Goal: Use online tool/utility

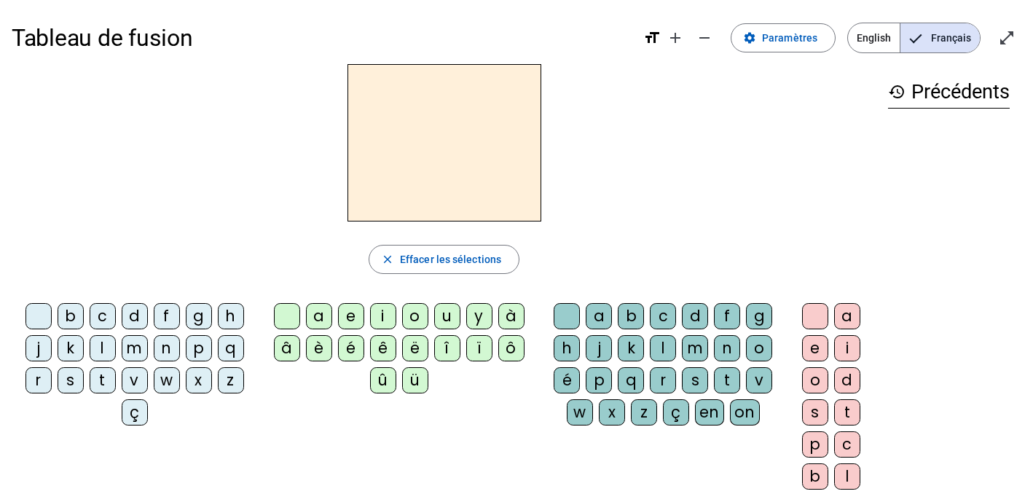
click at [135, 321] on div "d" at bounding box center [135, 316] width 26 height 26
click at [448, 319] on div "u" at bounding box center [447, 316] width 26 height 26
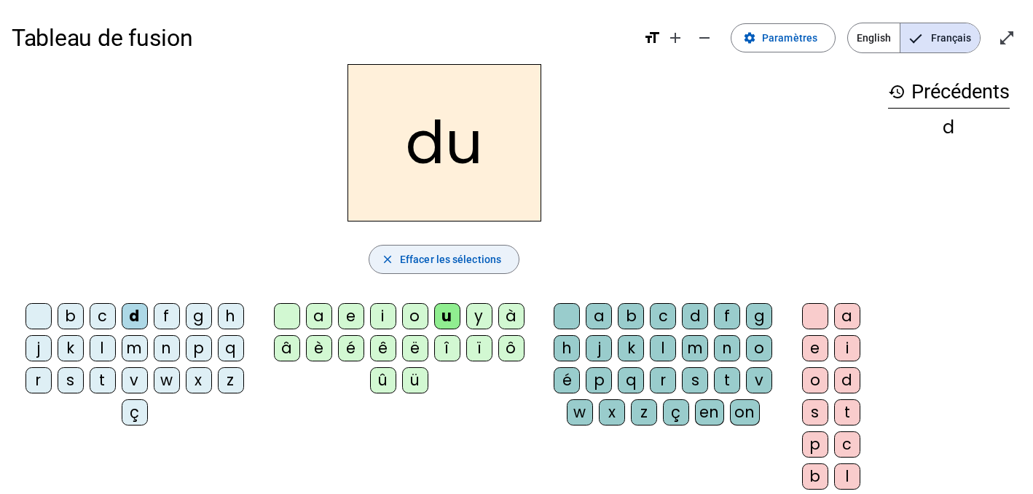
click at [445, 251] on span "Effacer les sélections" at bounding box center [450, 259] width 101 height 17
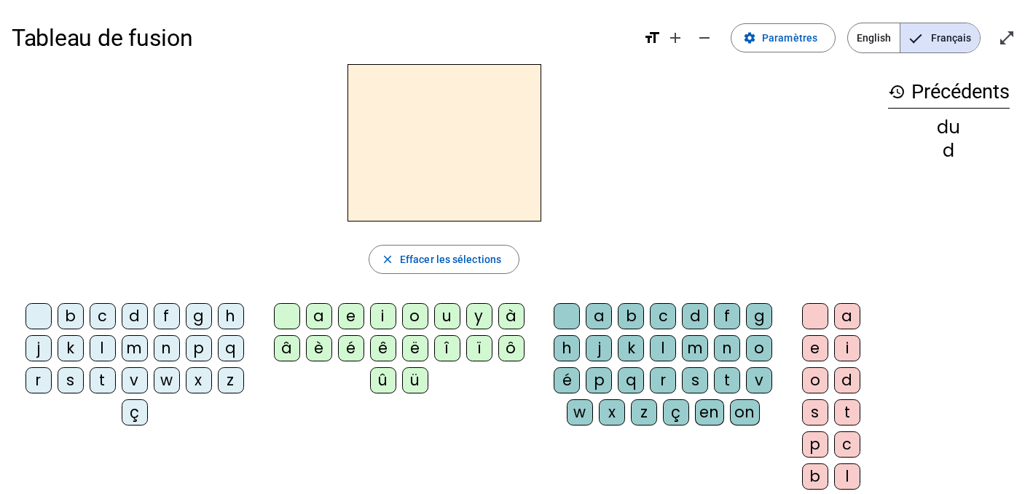
click at [135, 348] on div "m" at bounding box center [135, 348] width 26 height 26
click at [319, 318] on div "a" at bounding box center [319, 316] width 26 height 26
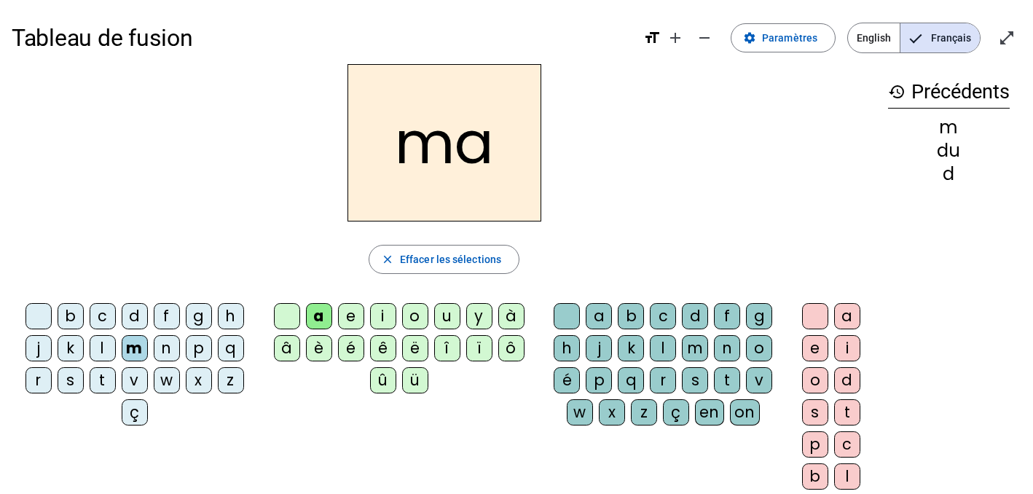
click at [102, 381] on div "t" at bounding box center [103, 380] width 26 height 26
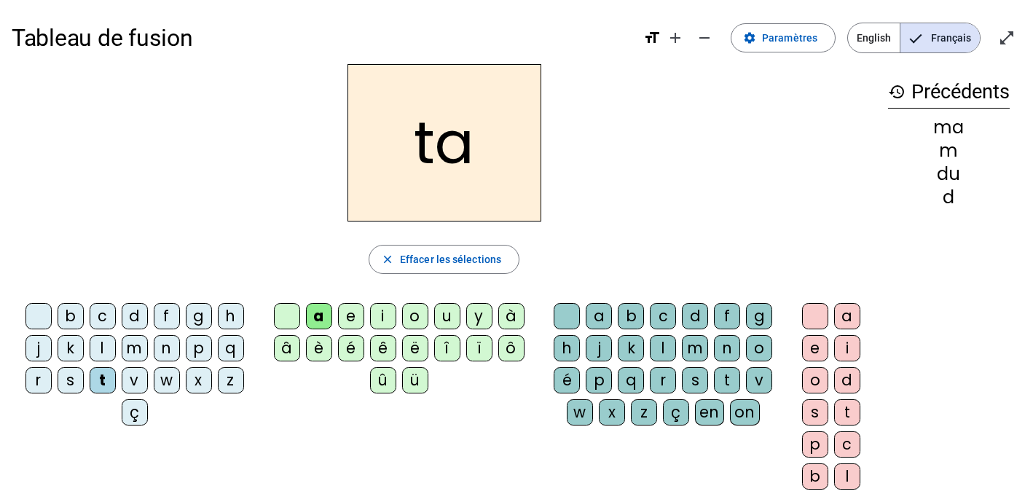
click at [101, 342] on div "l" at bounding box center [103, 348] width 26 height 26
click at [353, 312] on div "e" at bounding box center [351, 316] width 26 height 26
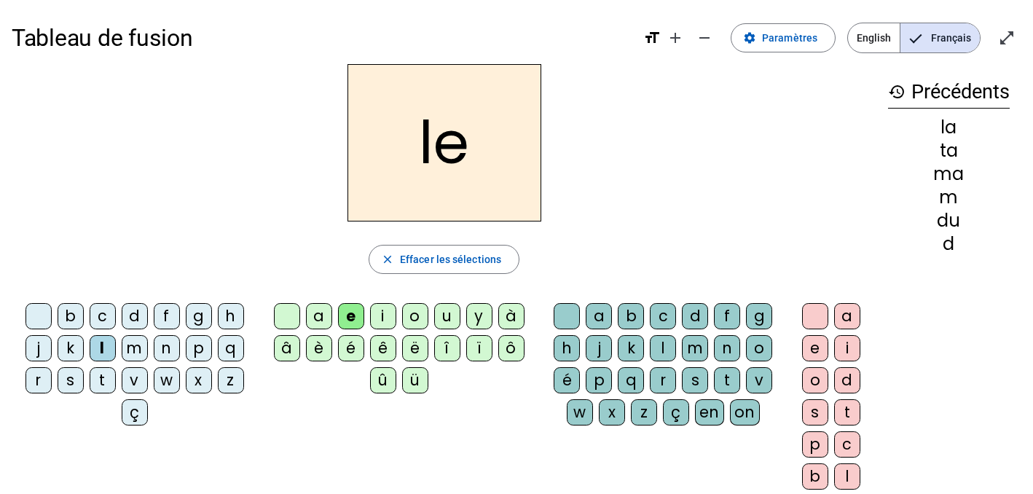
click at [446, 323] on div "u" at bounding box center [447, 316] width 26 height 26
click at [103, 384] on div "t" at bounding box center [103, 380] width 26 height 26
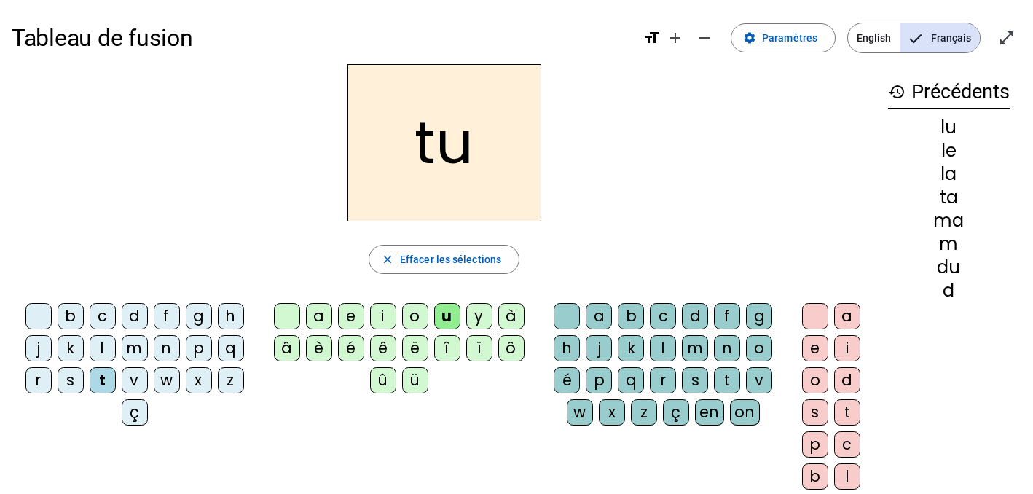
click at [137, 326] on div "d" at bounding box center [135, 316] width 26 height 26
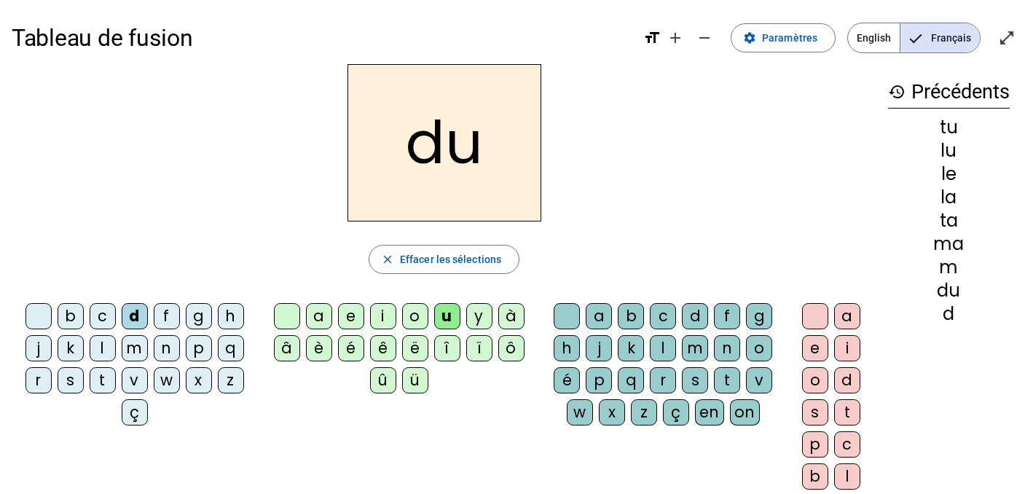
click at [353, 329] on letter-bubble "e" at bounding box center [354, 319] width 32 height 32
click at [141, 351] on div "m" at bounding box center [135, 348] width 26 height 26
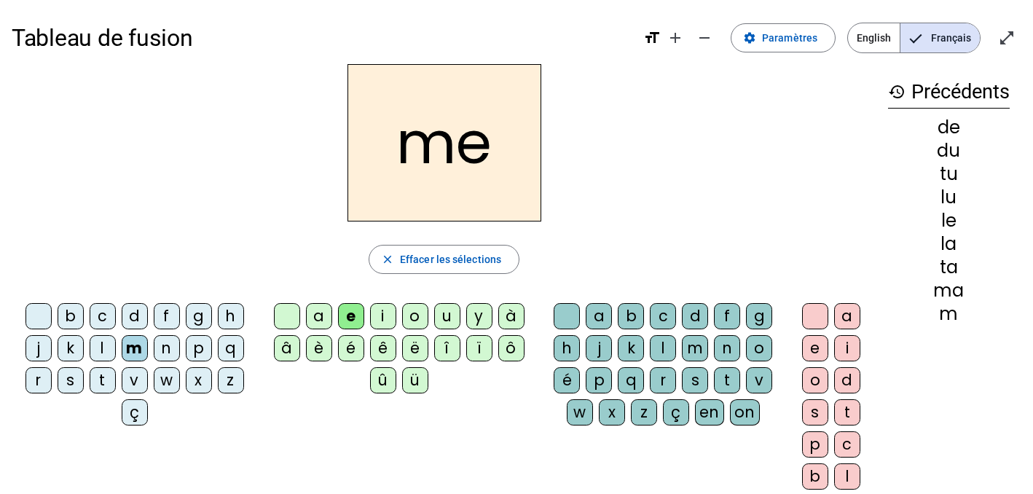
click at [39, 355] on div "j" at bounding box center [38, 348] width 26 height 26
